Goal: Transaction & Acquisition: Purchase product/service

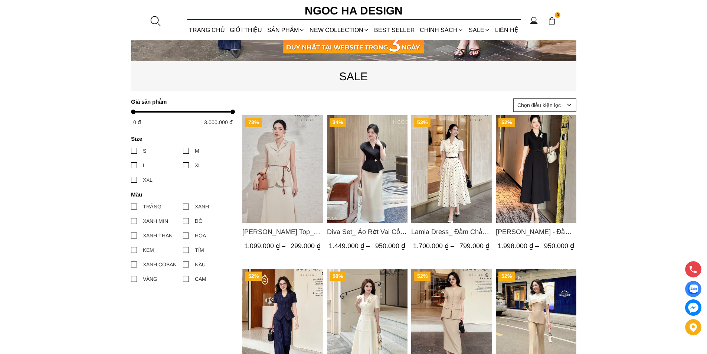
scroll to position [334, 0]
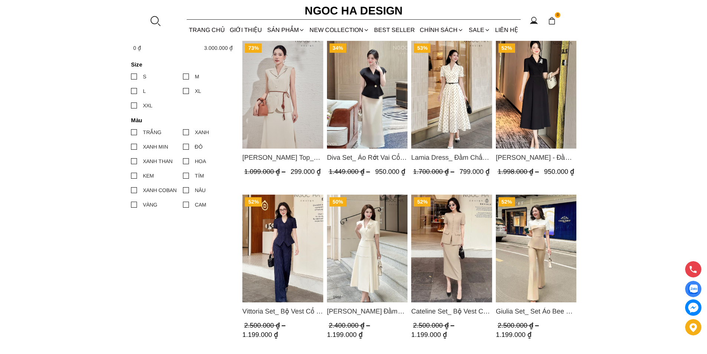
click at [270, 94] on img "Product image - Audrey Top_ Áo Vest Linen Dáng Suông A1074" at bounding box center [283, 95] width 81 height 108
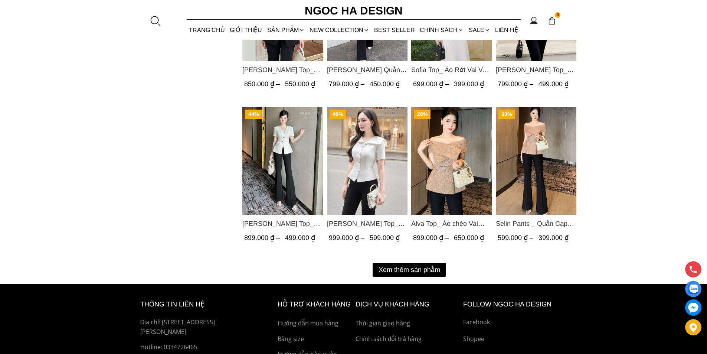
scroll to position [928, 0]
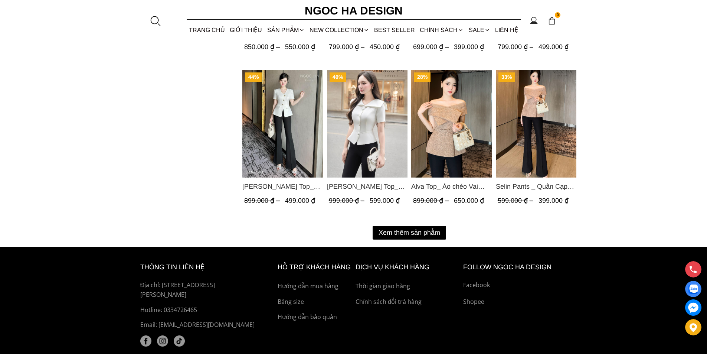
click at [412, 232] on button "Xem thêm sản phẩm" at bounding box center [410, 233] width 74 height 14
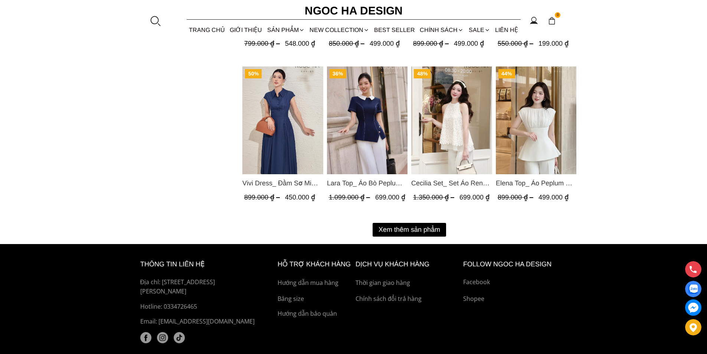
scroll to position [1742, 0]
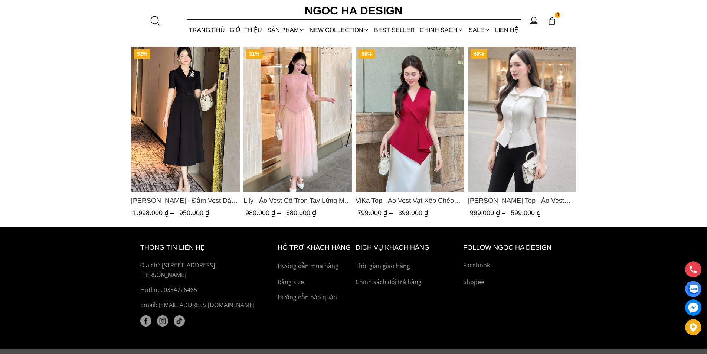
scroll to position [1099, 0]
